Goal: Information Seeking & Learning: Learn about a topic

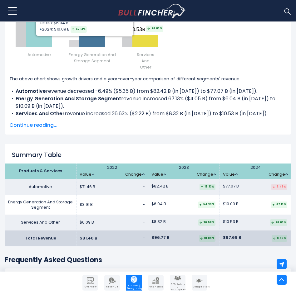
scroll to position [873, 0]
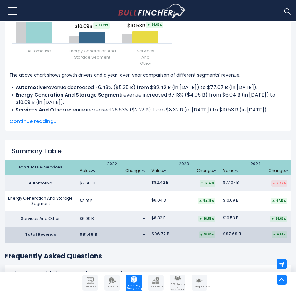
click at [39, 122] on span "Continue reading..." at bounding box center [147, 121] width 277 height 7
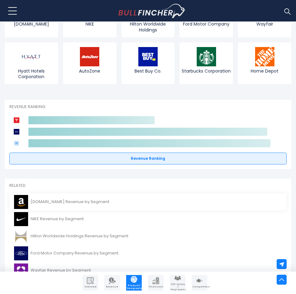
scroll to position [1247, 0]
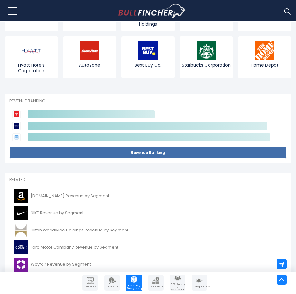
click at [131, 155] on link "Revenue Ranking" at bounding box center [147, 153] width 277 height 12
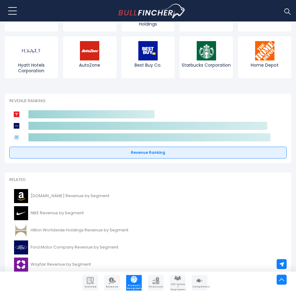
click at [17, 128] on img at bounding box center [16, 126] width 8 height 8
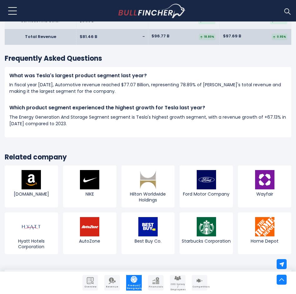
scroll to position [1060, 0]
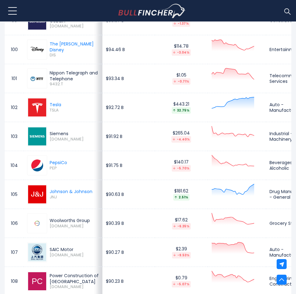
scroll to position [3180, 0]
